Goal: Task Accomplishment & Management: Manage account settings

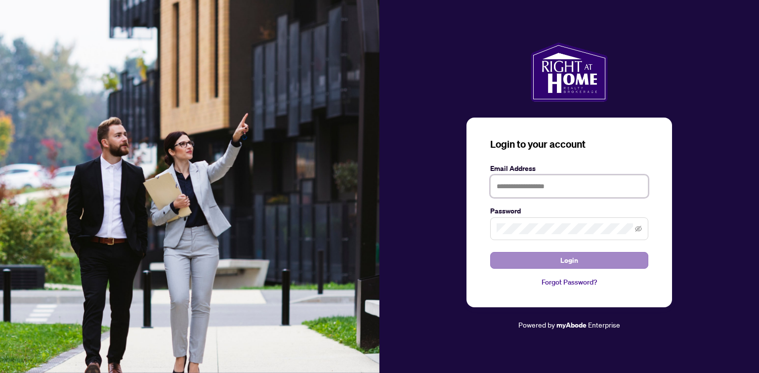
type input "**********"
click at [551, 255] on button "Login" at bounding box center [569, 260] width 158 height 17
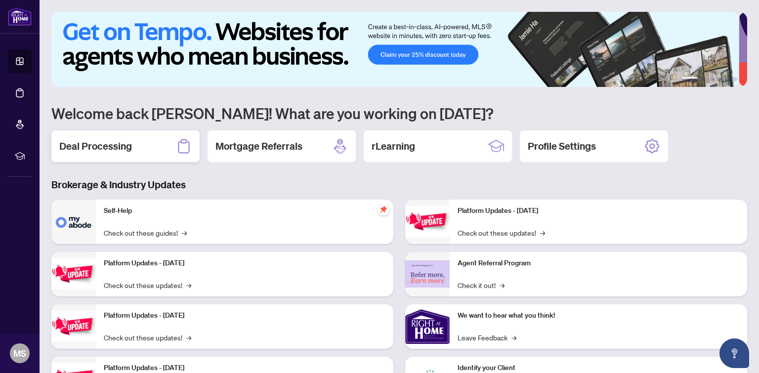
click at [122, 143] on h2 "Deal Processing" at bounding box center [95, 146] width 73 height 14
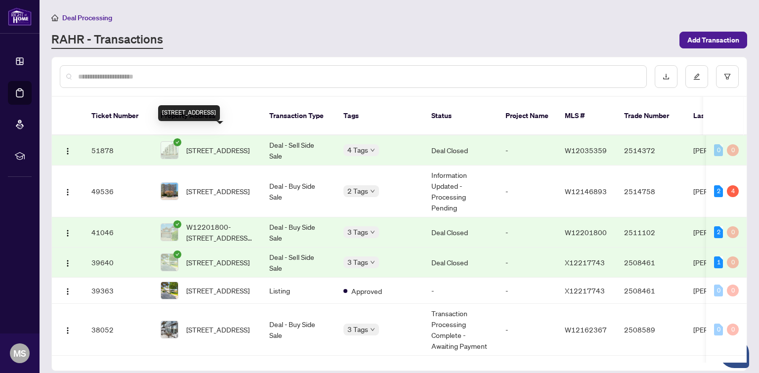
click at [241, 145] on span "[STREET_ADDRESS]" at bounding box center [217, 150] width 63 height 11
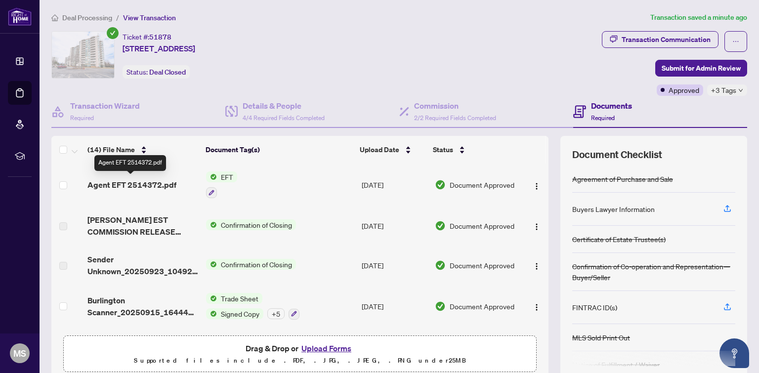
click at [146, 182] on span "Agent EFT 2514372.pdf" at bounding box center [132, 185] width 89 height 12
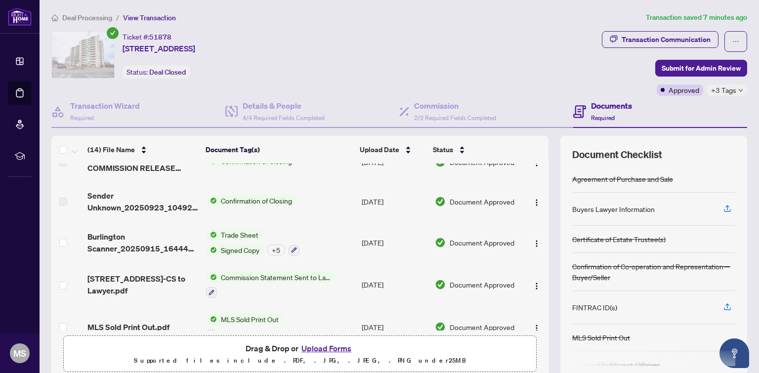
scroll to position [165, 0]
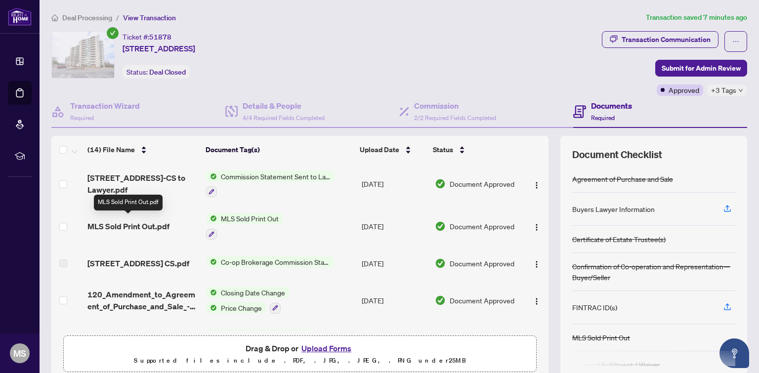
click at [127, 221] on span "MLS Sold Print Out.pdf" at bounding box center [129, 226] width 82 height 12
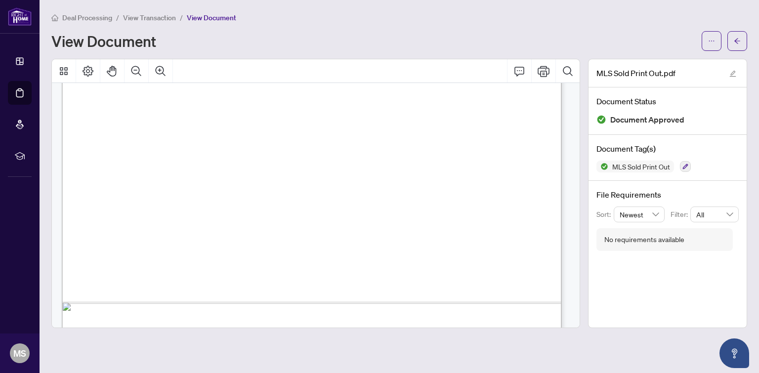
scroll to position [412, 0]
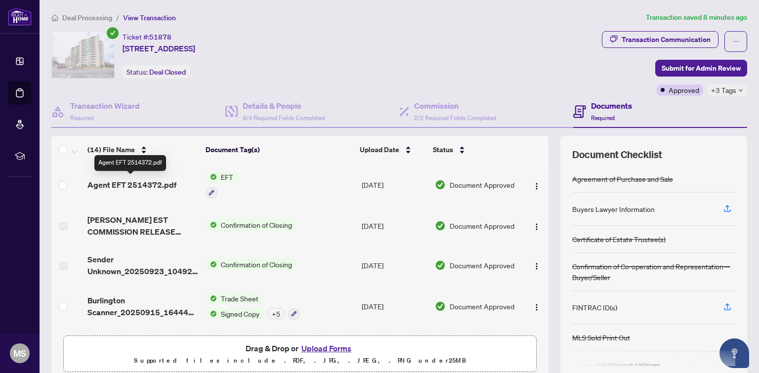
click at [149, 179] on span "Agent EFT 2514372.pdf" at bounding box center [132, 185] width 89 height 12
